Goal: Task Accomplishment & Management: Manage account settings

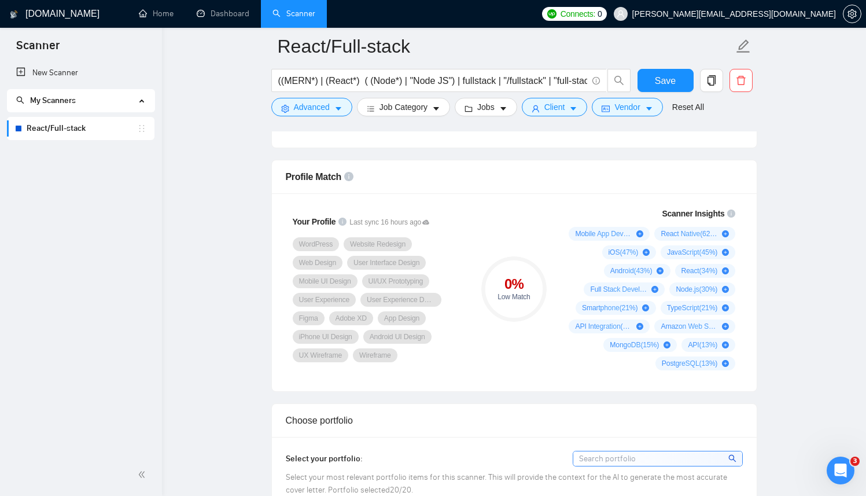
scroll to position [726, 0]
click at [664, 85] on span "Save" at bounding box center [665, 80] width 21 height 14
click at [156, 19] on link "Home" at bounding box center [156, 14] width 35 height 10
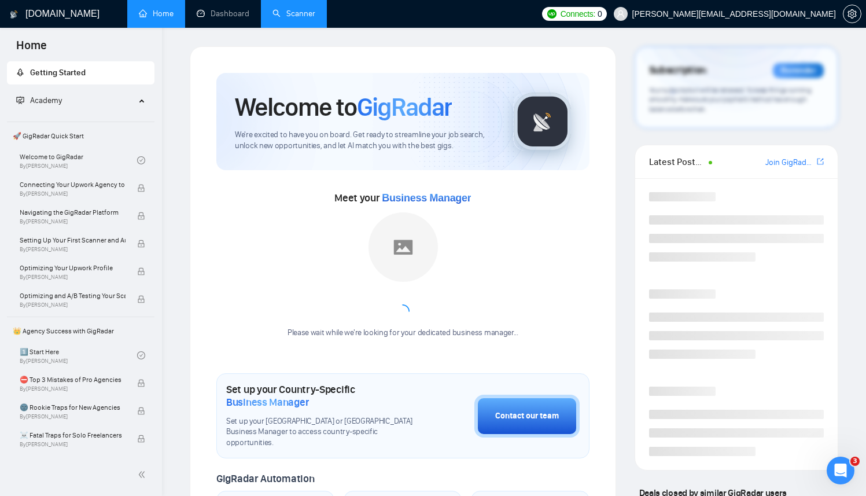
click at [303, 19] on link "Scanner" at bounding box center [294, 14] width 43 height 10
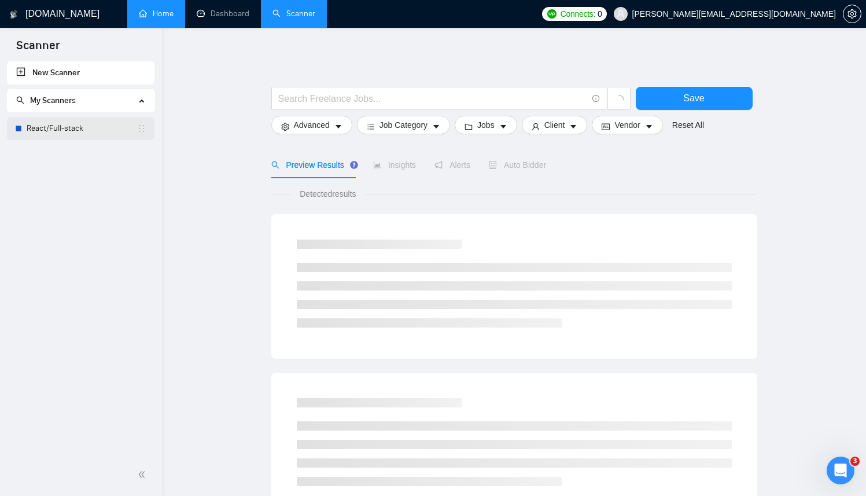
click at [47, 132] on link "React/Full-stack" at bounding box center [82, 128] width 111 height 23
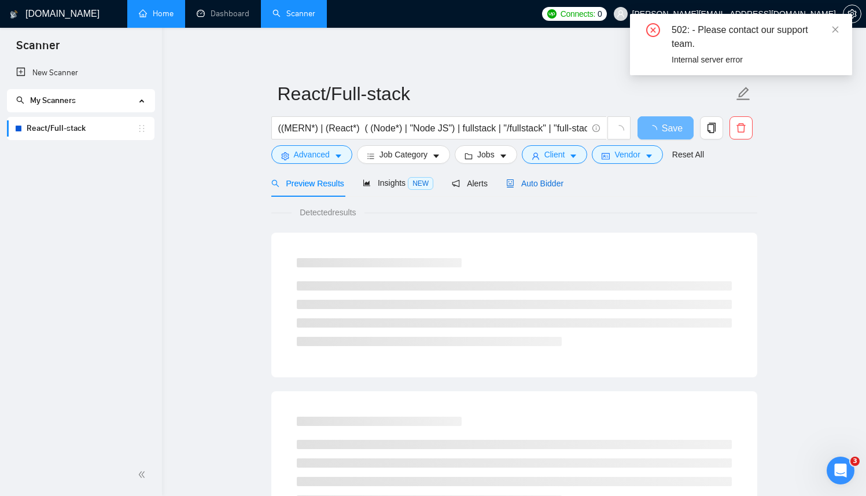
click at [547, 186] on span "Auto Bidder" at bounding box center [534, 183] width 57 height 9
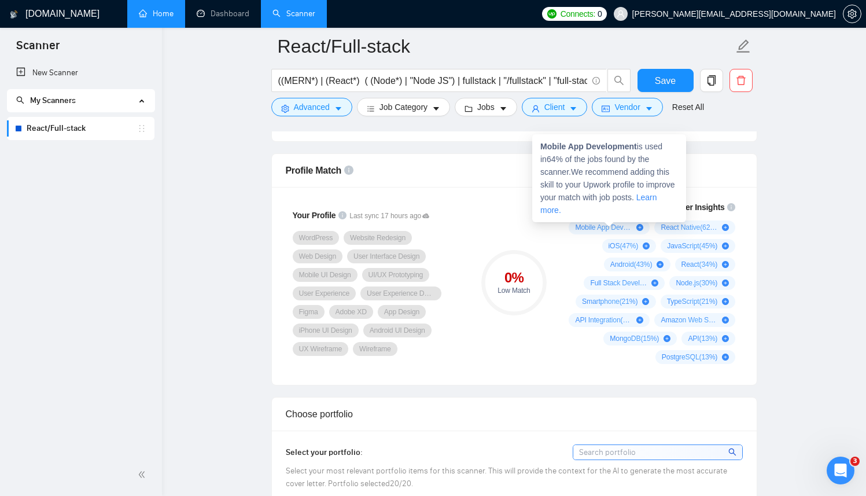
scroll to position [729, 0]
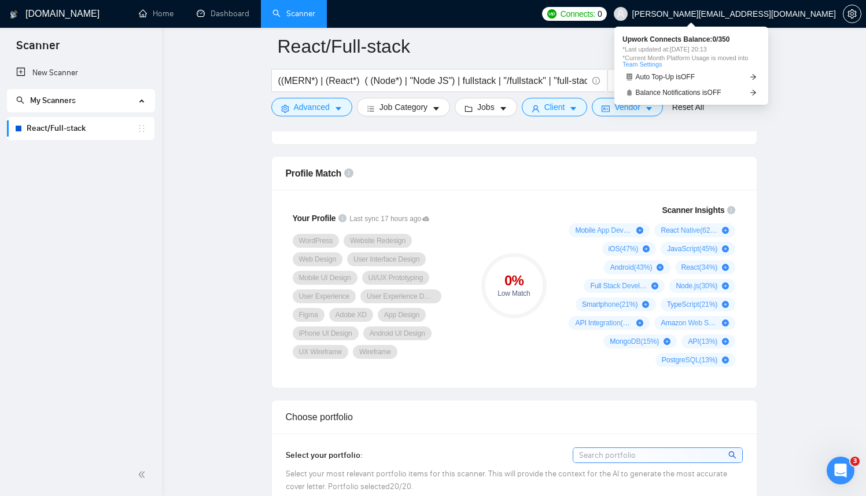
click at [595, 17] on span "Connects:" at bounding box center [578, 14] width 35 height 13
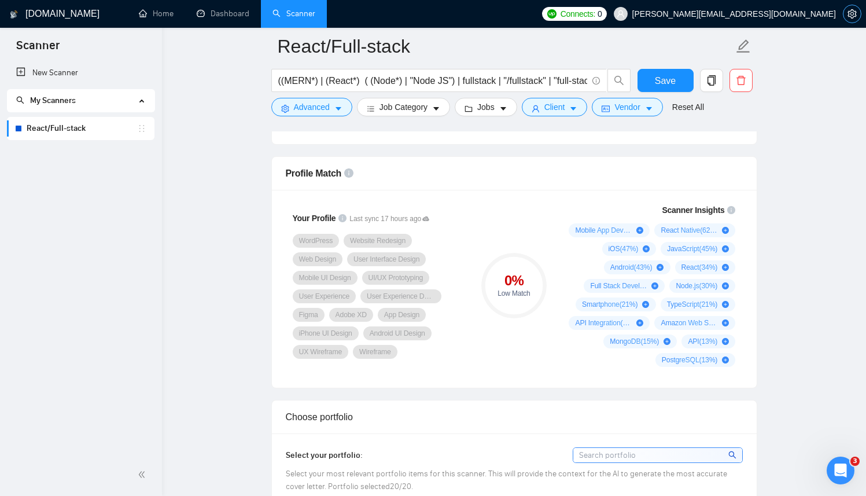
click at [847, 20] on button "button" at bounding box center [852, 14] width 19 height 19
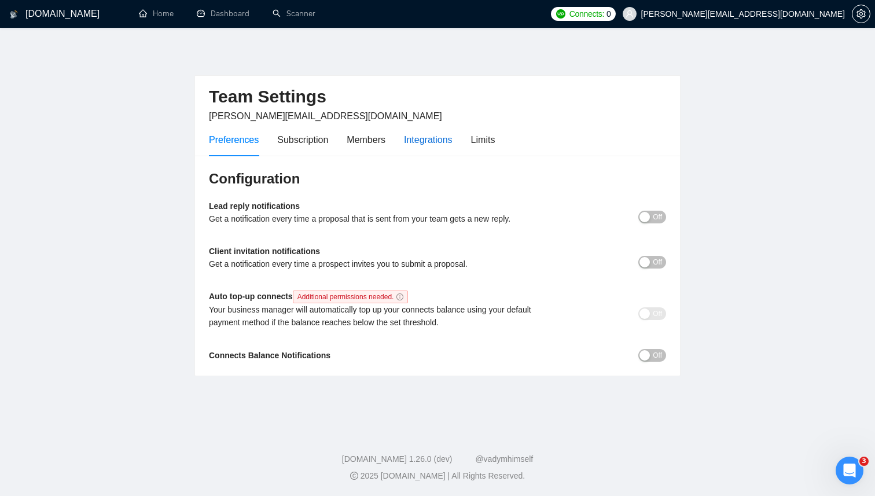
click at [433, 137] on div "Integrations" at bounding box center [428, 140] width 49 height 14
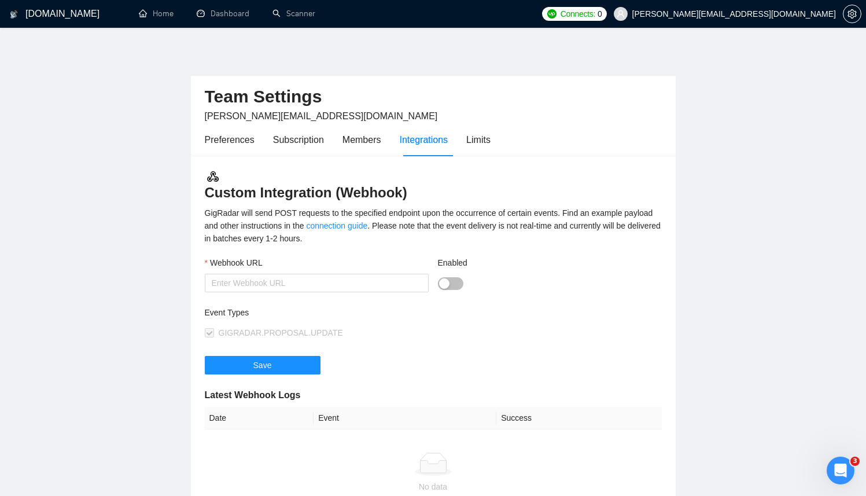
click at [36, 13] on h1 "[DOMAIN_NAME]" at bounding box center [62, 14] width 74 height 28
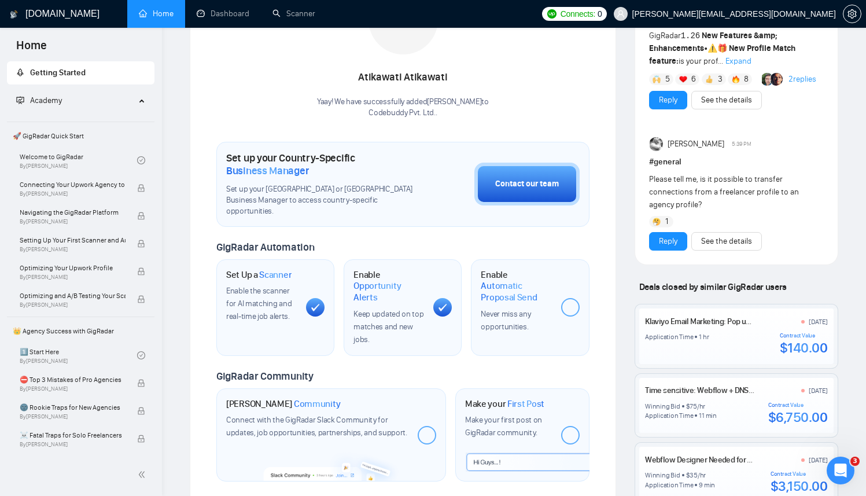
scroll to position [228, 0]
click at [227, 19] on link "Dashboard" at bounding box center [223, 14] width 53 height 10
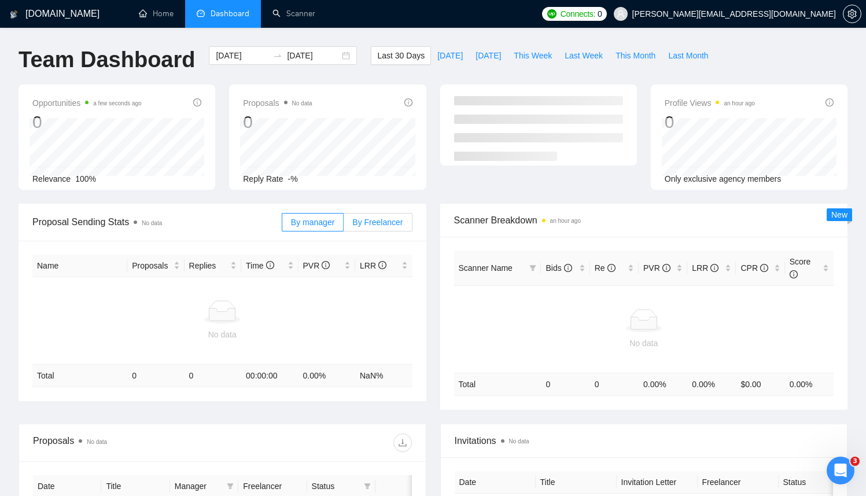
click at [382, 214] on label "By Freelancer" at bounding box center [378, 222] width 68 height 19
click at [344, 225] on input "By Freelancer" at bounding box center [344, 225] width 0 height 0
